Goal: Find contact information: Find contact information

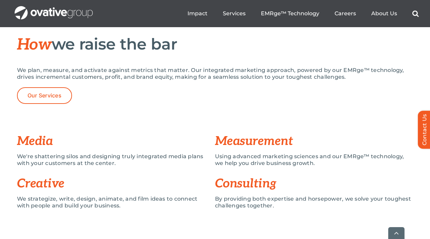
scroll to position [595, 0]
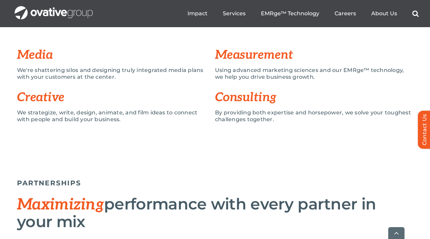
click at [344, 9] on ul "Impact Expert Insights Case Studies Awards & Press Services Media Measurement C…" at bounding box center [302, 14] width 231 height 22
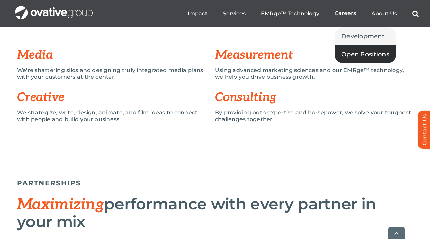
click at [350, 54] on span "Open Positions" at bounding box center [365, 55] width 48 height 10
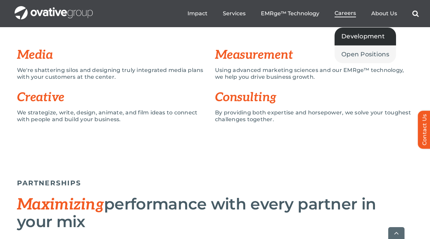
click at [353, 35] on span "Development" at bounding box center [362, 37] width 43 height 10
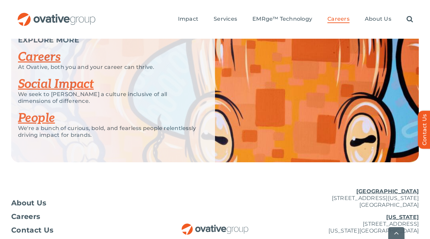
scroll to position [1921, 0]
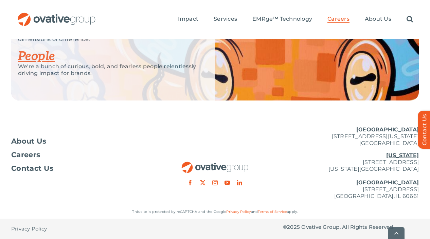
click at [358, 162] on p "[US_STATE][GEOGRAPHIC_DATA][STREET_ADDRESS][US_STATE] [GEOGRAPHIC_DATA] [STREET…" at bounding box center [351, 176] width 136 height 48
copy p "[STREET_ADDRESS]"
click at [331, 128] on p "[GEOGRAPHIC_DATA] [STREET_ADDRESS][US_STATE]" at bounding box center [351, 136] width 136 height 20
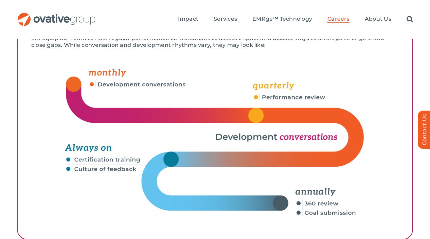
scroll to position [1004, 0]
